Goal: Navigation & Orientation: Find specific page/section

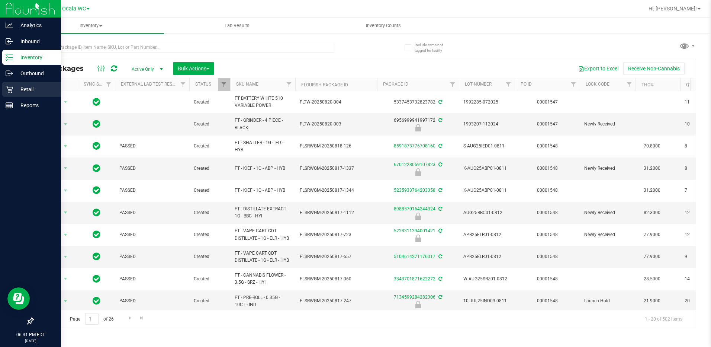
click at [16, 89] on p "Retail" at bounding box center [35, 89] width 45 height 9
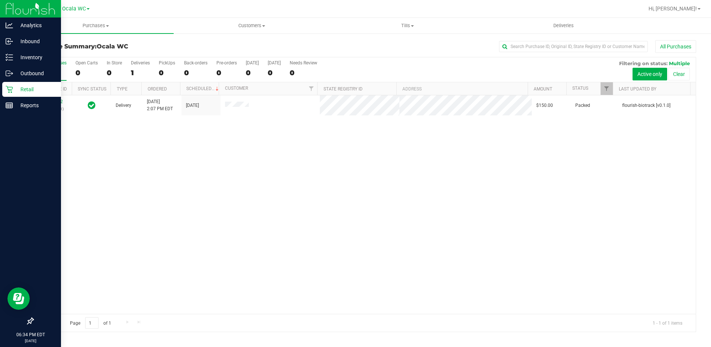
click at [30, 89] on p "Retail" at bounding box center [35, 89] width 45 height 9
click at [32, 63] on div "Inventory" at bounding box center [31, 57] width 59 height 15
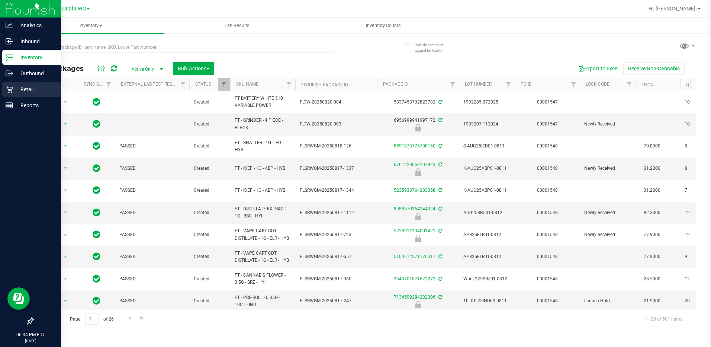
click at [38, 91] on p "Retail" at bounding box center [35, 89] width 45 height 9
